Goal: Navigation & Orientation: Find specific page/section

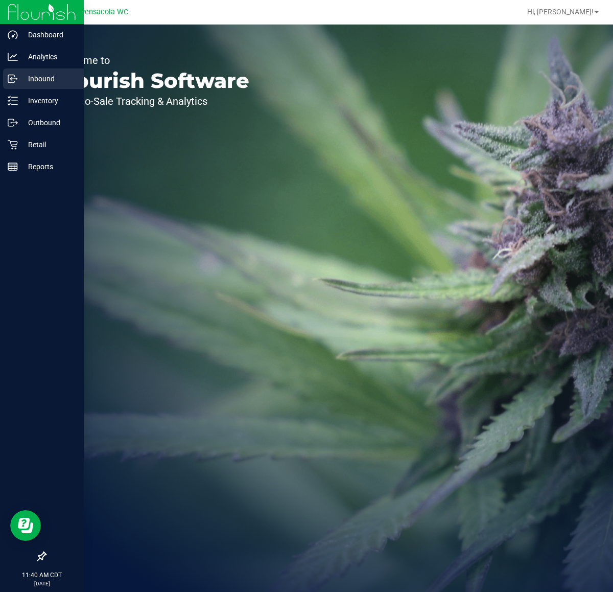
click at [42, 85] on div "Inbound" at bounding box center [43, 78] width 81 height 20
